Goal: Information Seeking & Learning: Learn about a topic

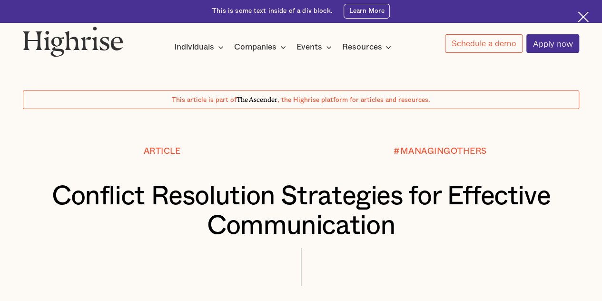
drag, startPoint x: 0, startPoint y: 0, endPoint x: 266, endPoint y: 125, distance: 294.4
click at [266, 125] on div at bounding box center [301, 128] width 602 height 38
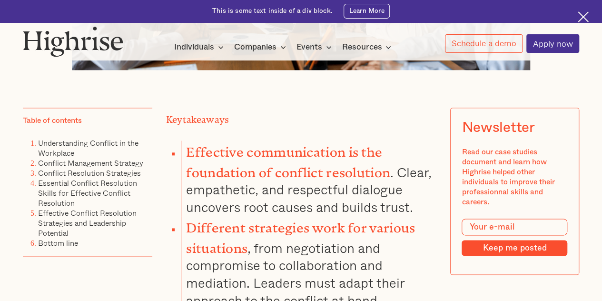
scroll to position [527, 0]
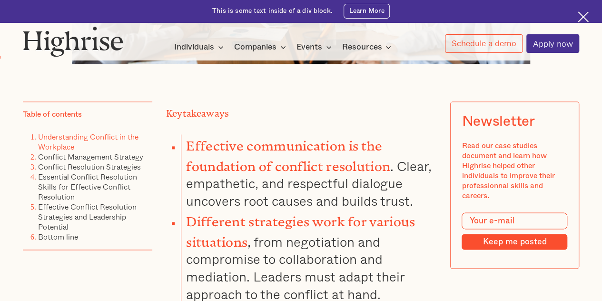
click at [116, 143] on link "Understanding Conflict in the Workplace" at bounding box center [88, 141] width 100 height 21
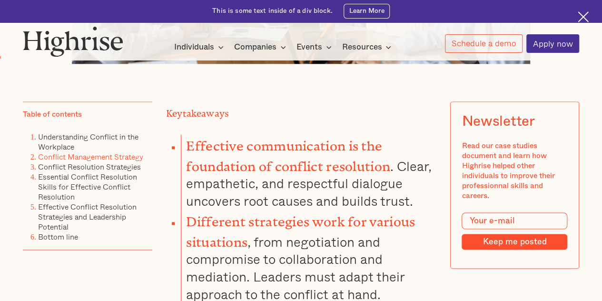
click at [101, 162] on link "Conflict Management Strategy" at bounding box center [90, 156] width 105 height 11
click at [100, 172] on link "Conflict Resolution Strategies" at bounding box center [89, 166] width 103 height 11
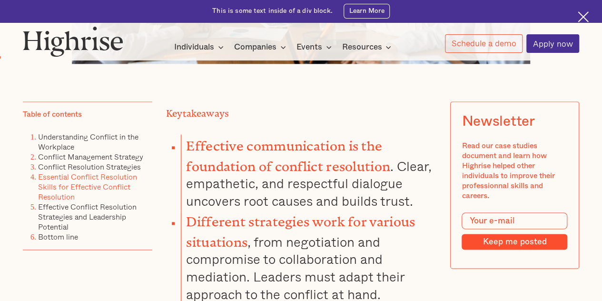
click at [97, 184] on link "Essential Conflict Resolution Skills for Effective Conflict Resolution" at bounding box center [87, 186] width 99 height 31
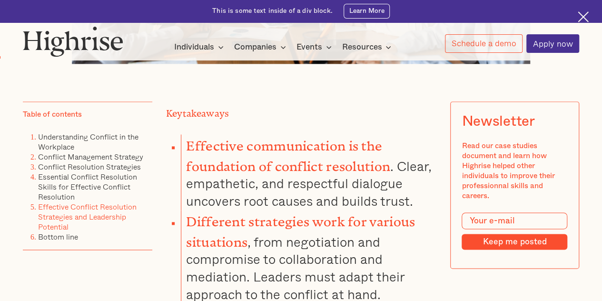
click at [81, 218] on link "Effective Conflict Resolution Strategies and Leadership Potential" at bounding box center [87, 216] width 98 height 31
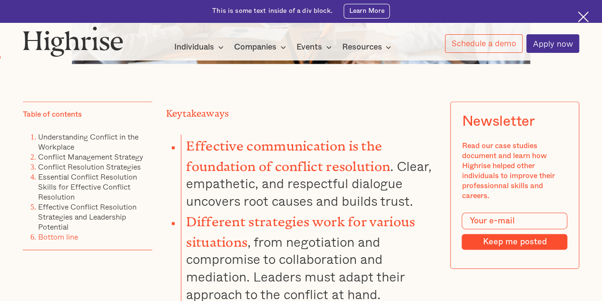
click at [64, 242] on link "Bottom line" at bounding box center [58, 236] width 40 height 11
click at [96, 146] on link "Understanding Conflict in the Workplace" at bounding box center [88, 141] width 100 height 21
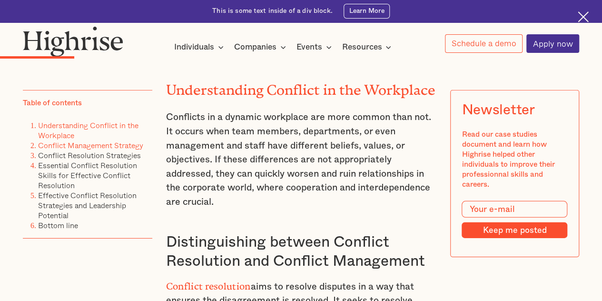
click at [96, 148] on link "Conflict Management Strategy" at bounding box center [90, 144] width 105 height 11
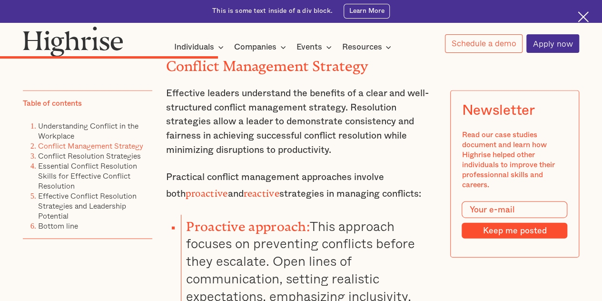
scroll to position [2773, 0]
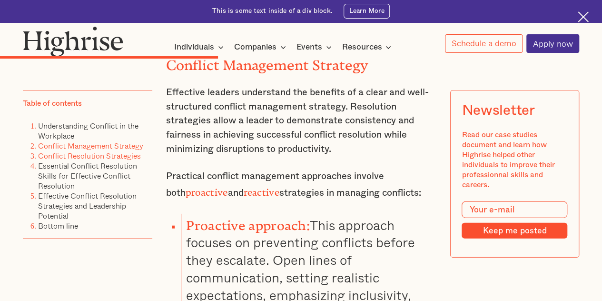
click at [98, 158] on link "Conflict Resolution Strategies" at bounding box center [89, 154] width 103 height 11
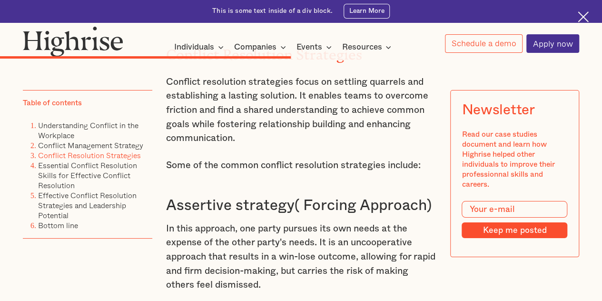
scroll to position [3534, 0]
click at [98, 172] on link "Essential Conflict Resolution Skills for Effective Conflict Resolution" at bounding box center [87, 174] width 99 height 31
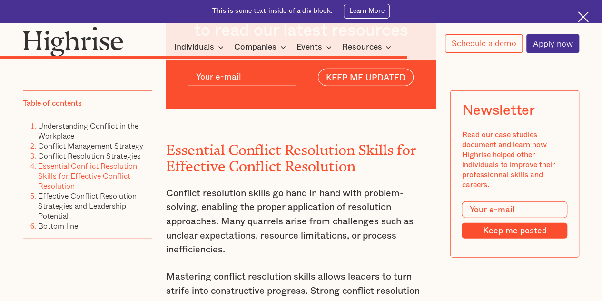
scroll to position [4705, 0]
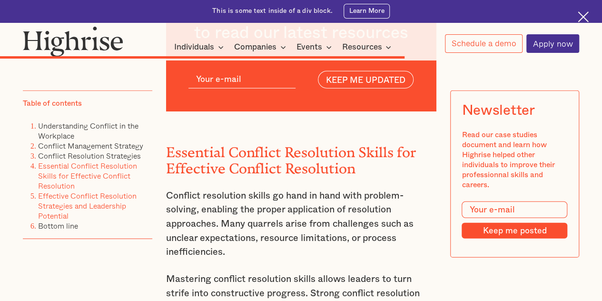
click at [65, 197] on link "Effective Conflict Resolution Strategies and Leadership Potential" at bounding box center [87, 204] width 98 height 31
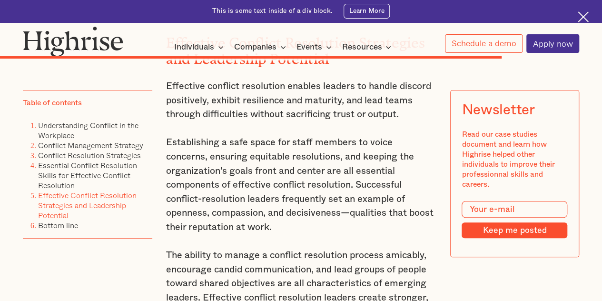
scroll to position [5729, 0]
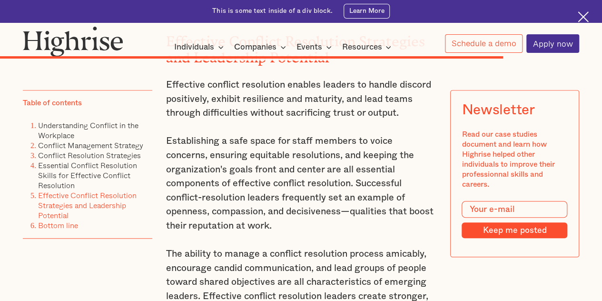
click at [48, 231] on link "Bottom line" at bounding box center [58, 224] width 40 height 11
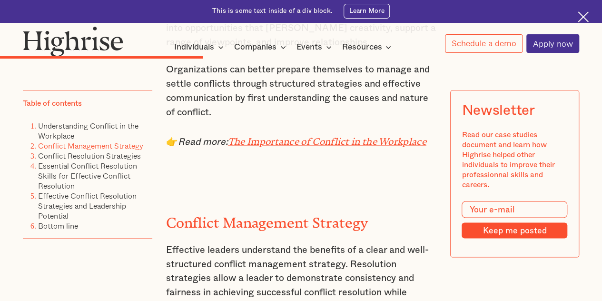
scroll to position [2480, 0]
